Goal: Book appointment/travel/reservation

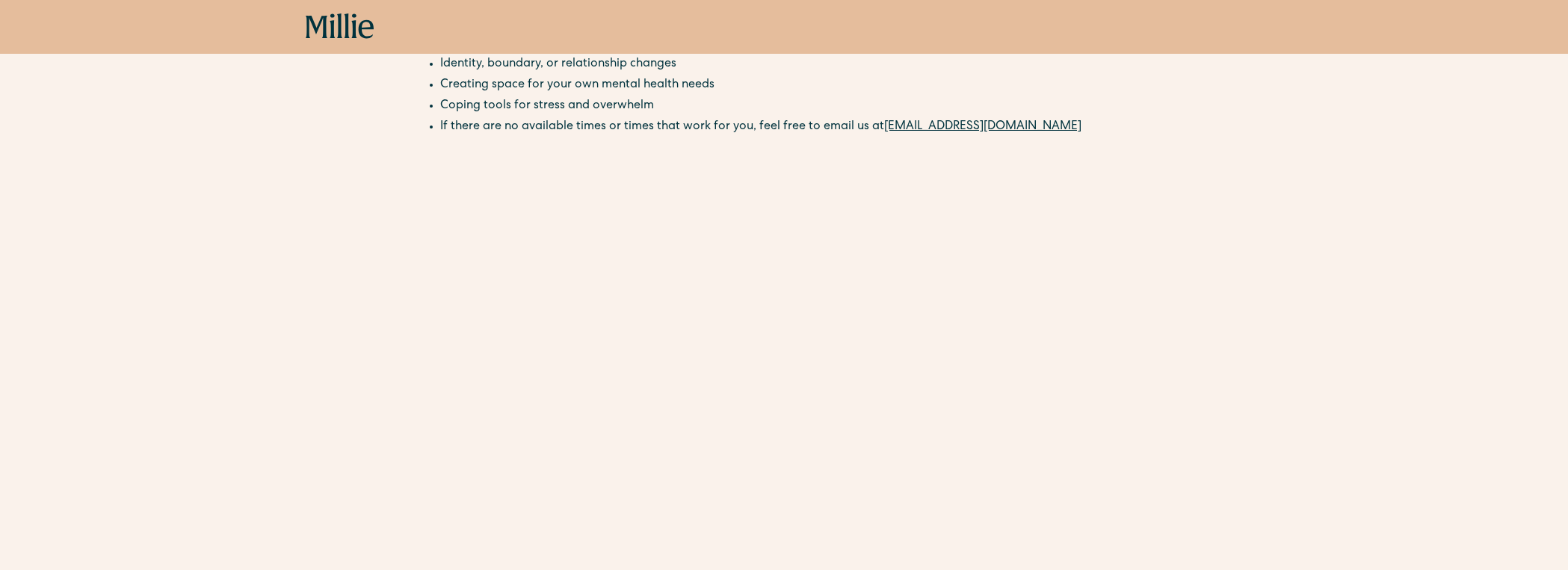
scroll to position [444, 0]
click at [816, 101] on li "Coping tools for stress and overwhelm" at bounding box center [792, 105] width 703 height 18
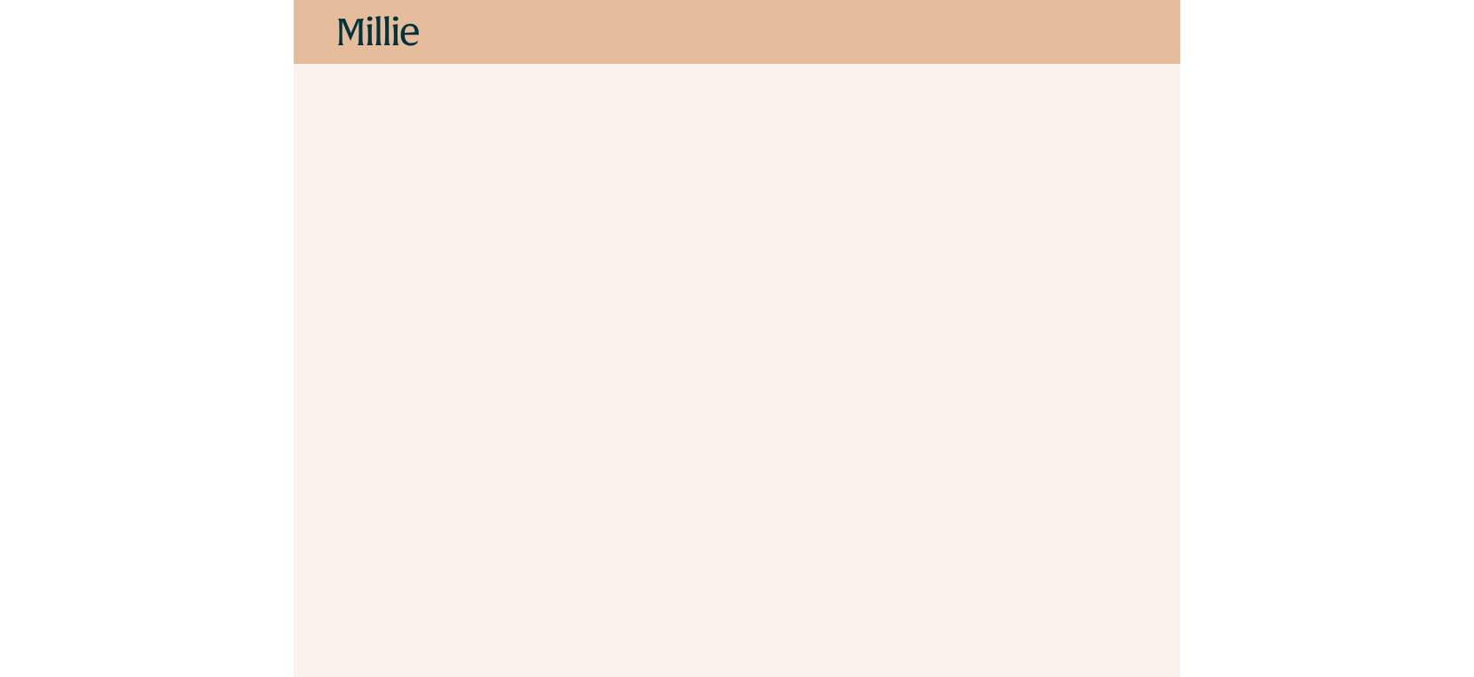
scroll to position [0, 0]
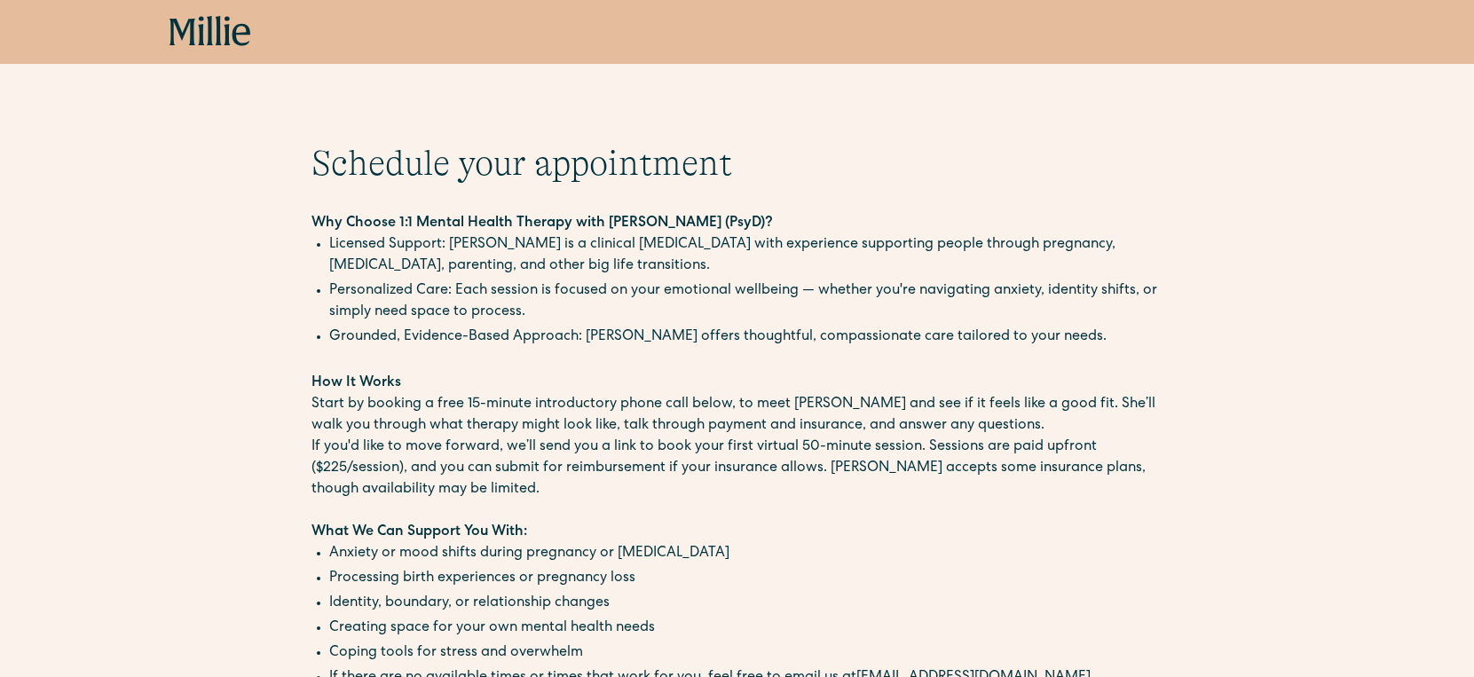
click at [196, 41] on icon at bounding box center [210, 32] width 82 height 32
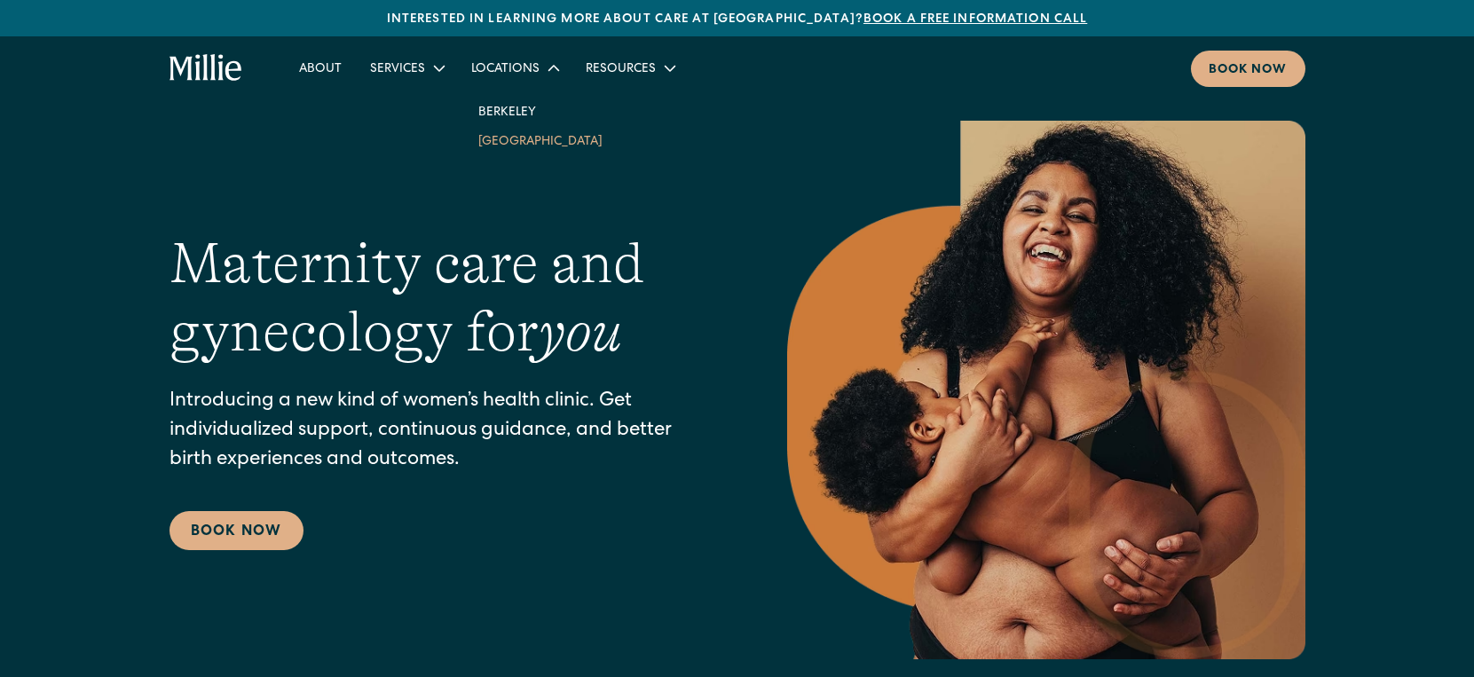
click at [502, 138] on link "South Bay" at bounding box center [540, 140] width 153 height 29
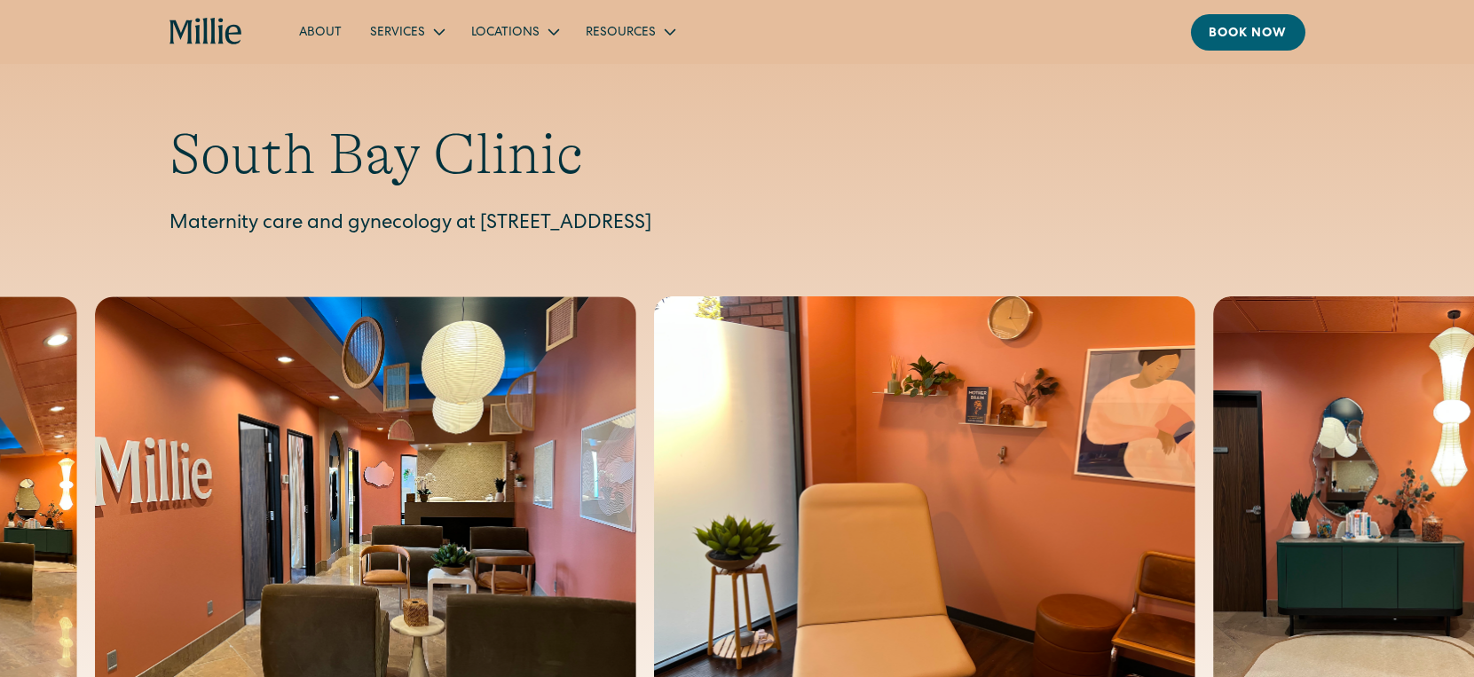
click at [202, 28] on icon "home" at bounding box center [206, 32] width 74 height 28
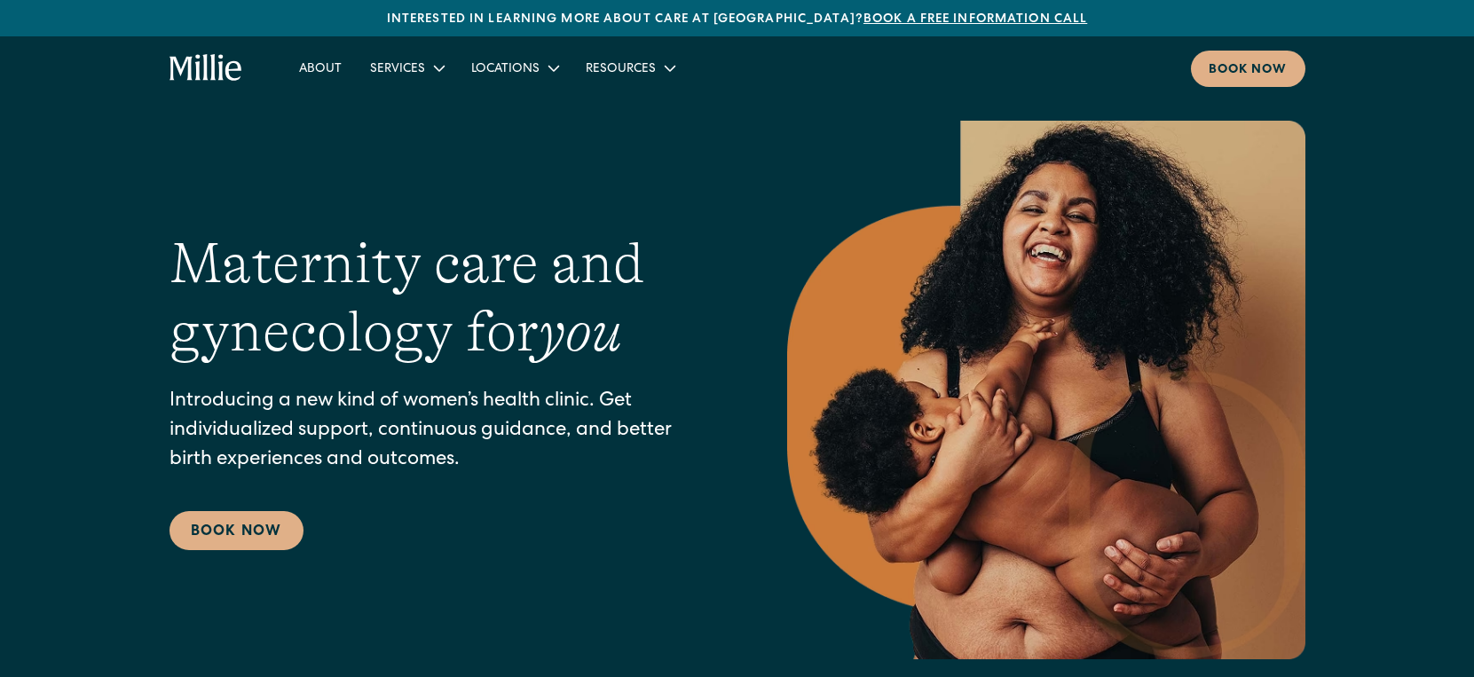
click at [500, 23] on div "Interested in learning more about care at [GEOGRAPHIC_DATA]? Book a free inform…" at bounding box center [737, 20] width 1474 height 19
click at [957, 21] on link "Book a free information call" at bounding box center [975, 19] width 224 height 12
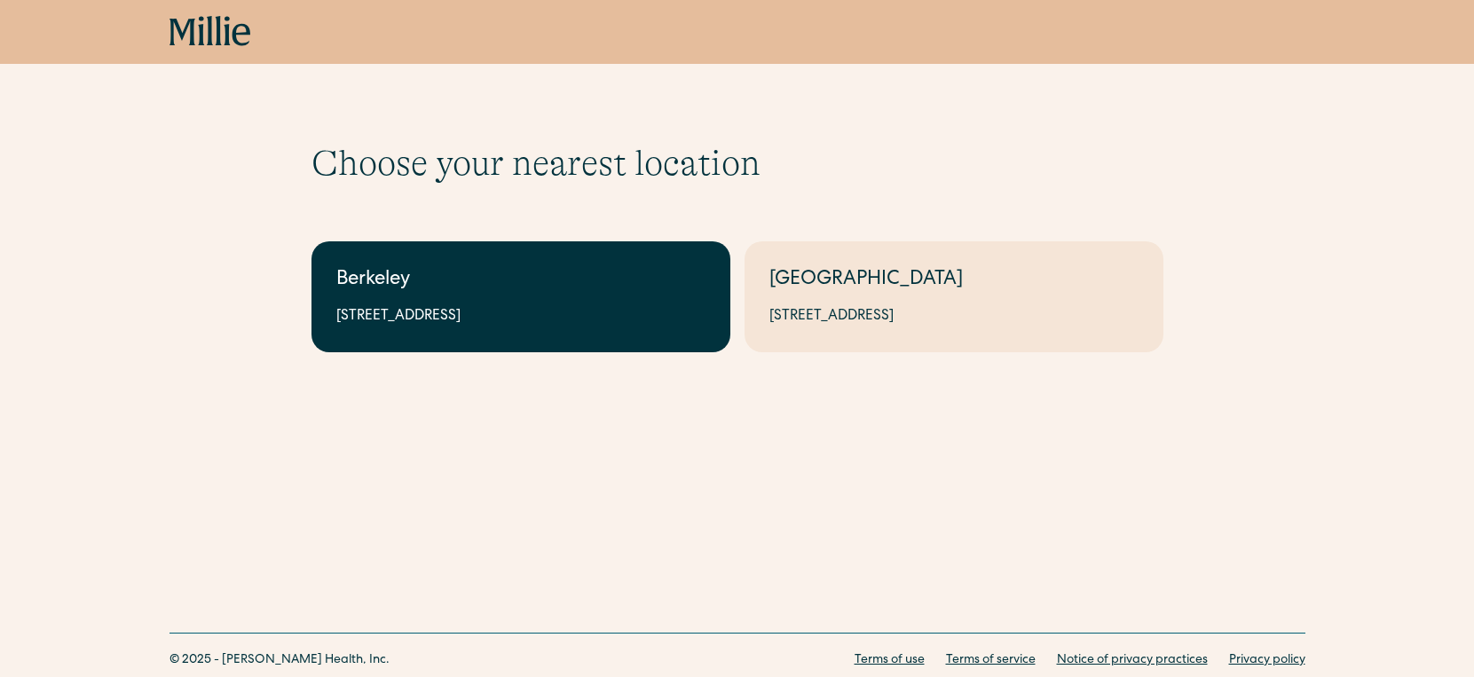
click at [563, 267] on div "Berkeley" at bounding box center [520, 280] width 369 height 29
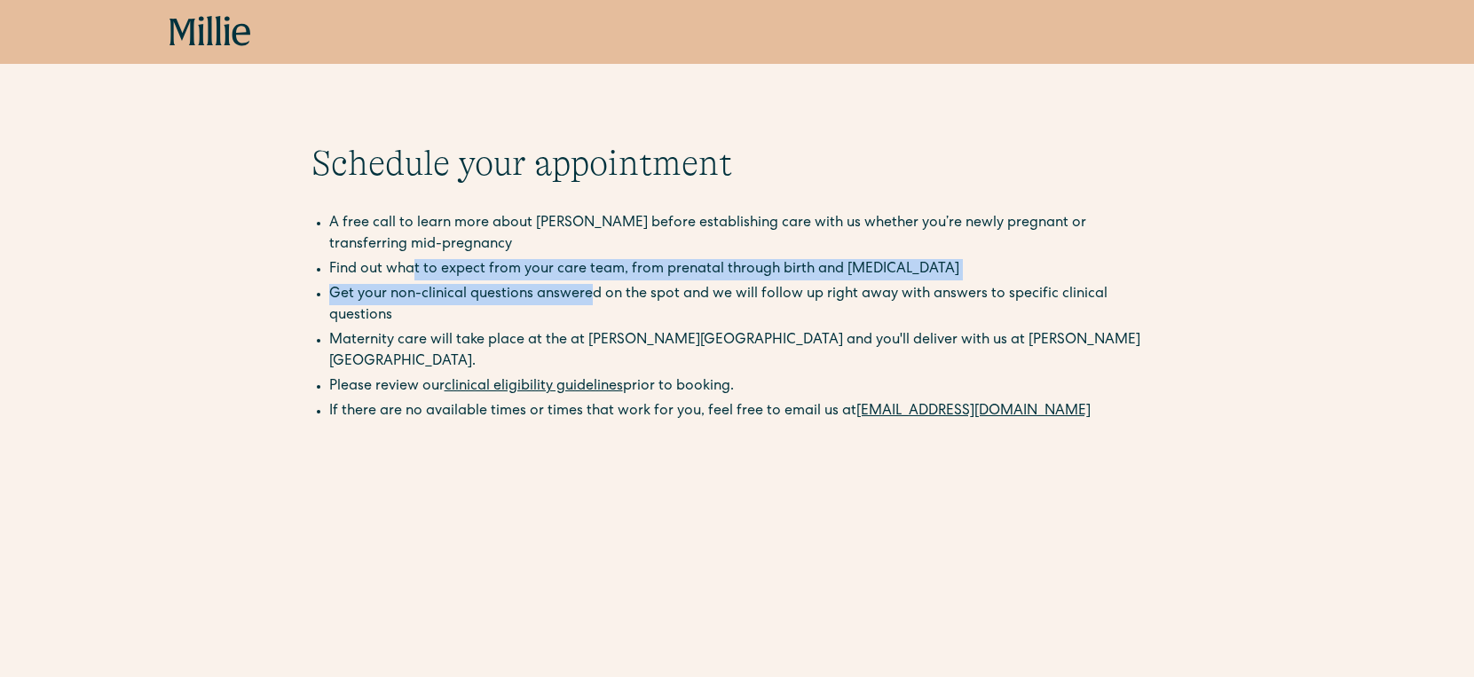
drag, startPoint x: 414, startPoint y: 265, endPoint x: 588, endPoint y: 292, distance: 175.9
click at [588, 292] on ul "A free call to learn more about Millie before establishing care with us whether…" at bounding box center [737, 271] width 852 height 117
click at [588, 292] on li "Get your non-clinical questions answered on the spot and we will follow up righ…" at bounding box center [746, 305] width 834 height 43
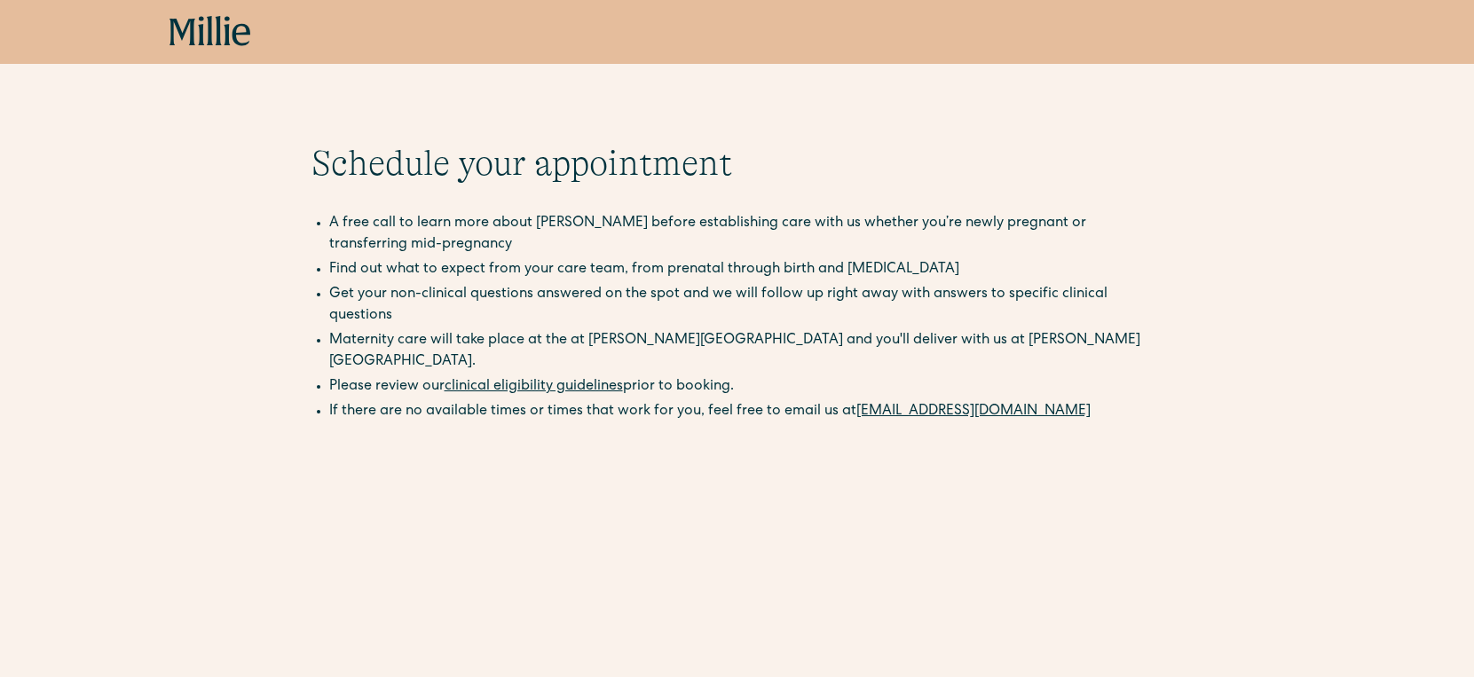
click at [208, 12] on div "Book now" at bounding box center [737, 32] width 1474 height 64
click at [268, 53] on div "Book now" at bounding box center [737, 32] width 1474 height 64
click at [234, 48] on div "Book now" at bounding box center [737, 32] width 1474 height 64
click at [227, 33] on icon at bounding box center [227, 30] width 6 height 29
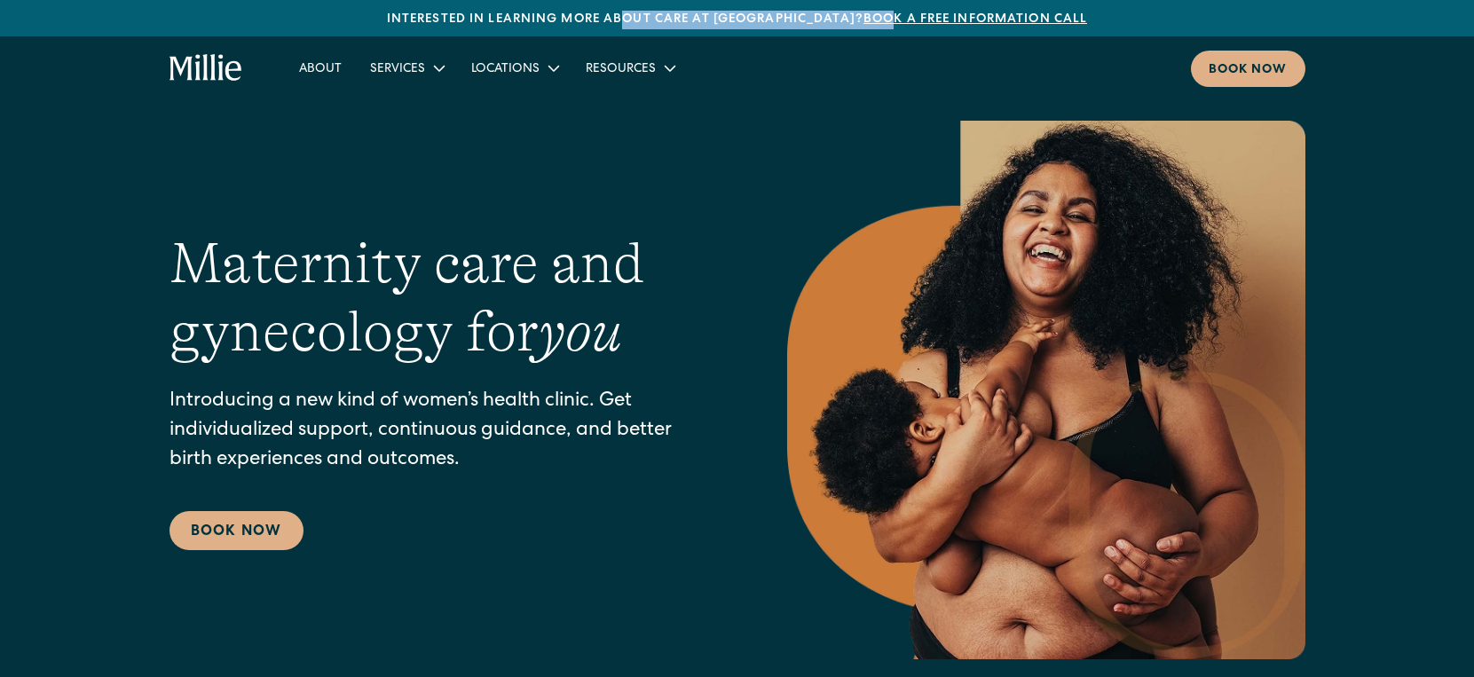
drag, startPoint x: 670, startPoint y: 18, endPoint x: 845, endPoint y: 15, distance: 174.8
click at [845, 16] on div "Interested in learning more about care at [GEOGRAPHIC_DATA]? Book a free inform…" at bounding box center [737, 20] width 1474 height 19
click at [863, 18] on link "Book a free information call" at bounding box center [975, 19] width 224 height 12
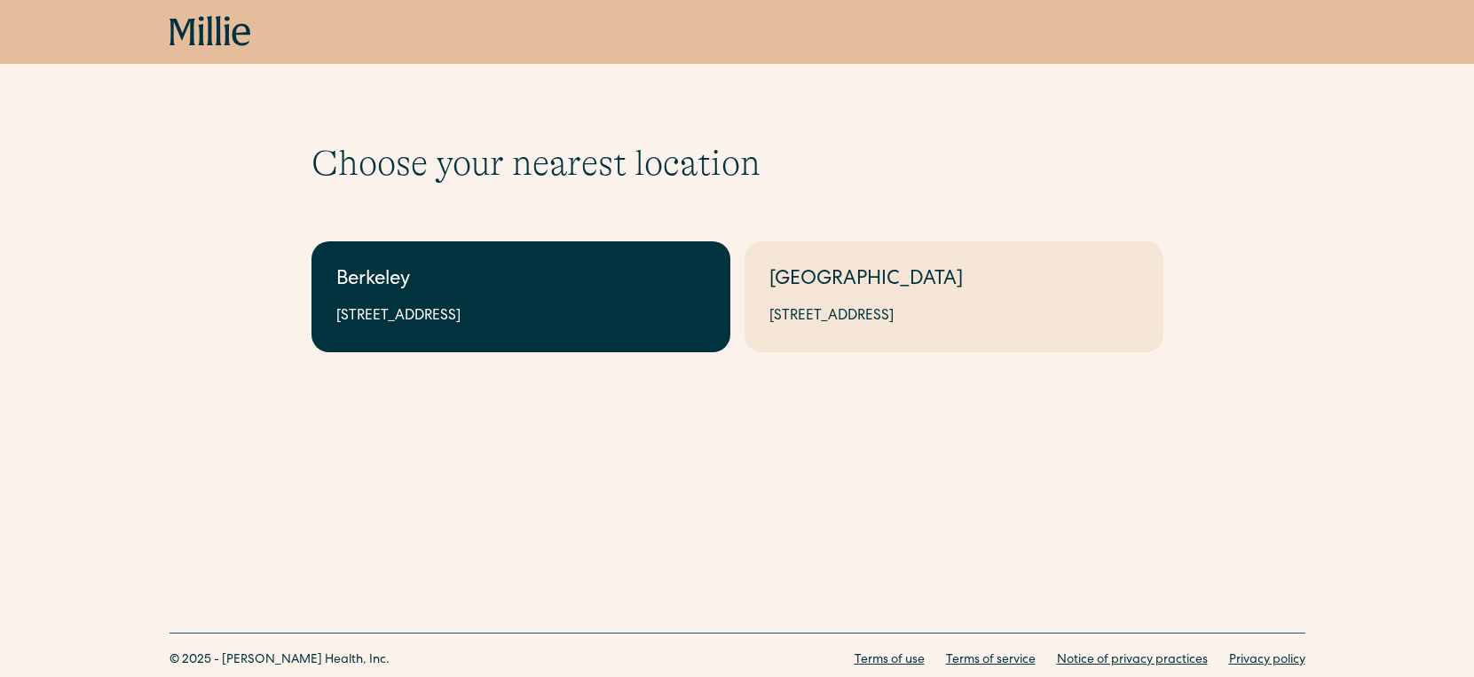
click at [637, 326] on div "2999 Regent St, Suite 524, Berkeley, CA 94705" at bounding box center [520, 316] width 369 height 21
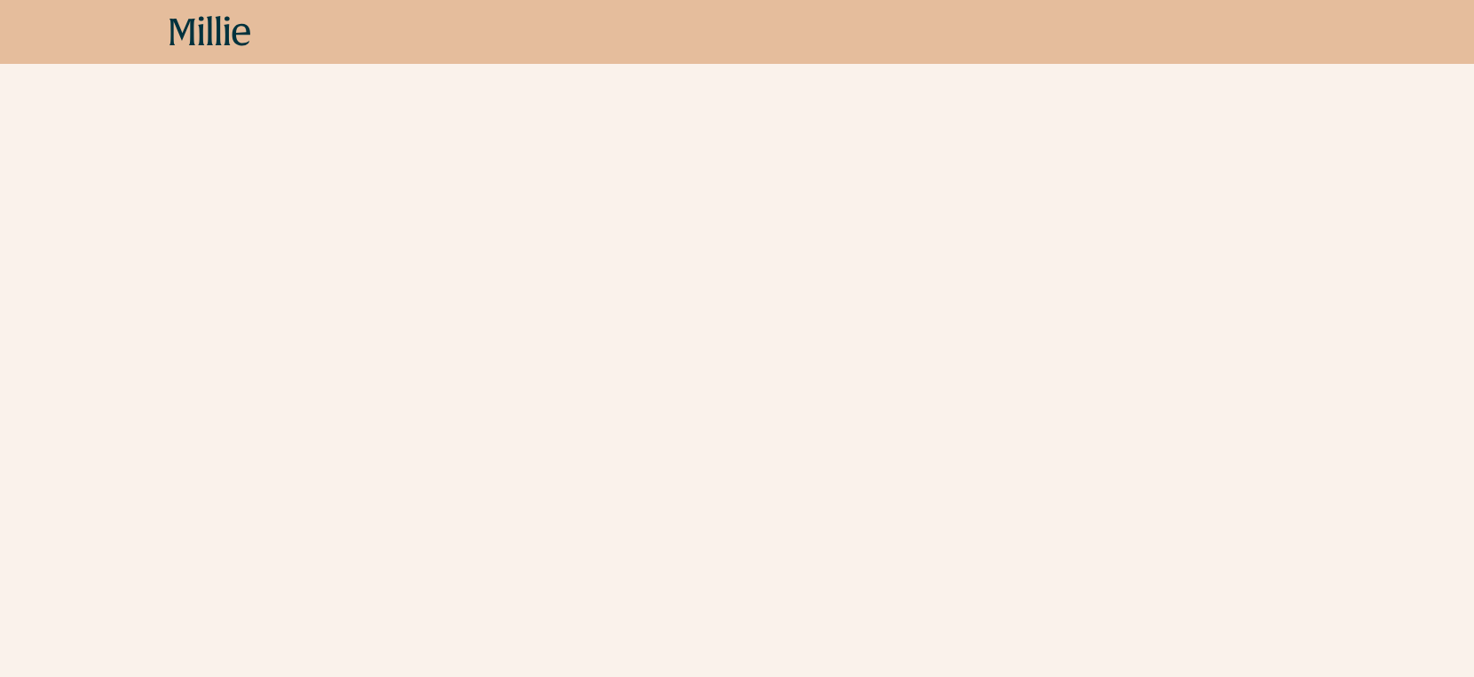
scroll to position [2295, 0]
